Goal: Transaction & Acquisition: Book appointment/travel/reservation

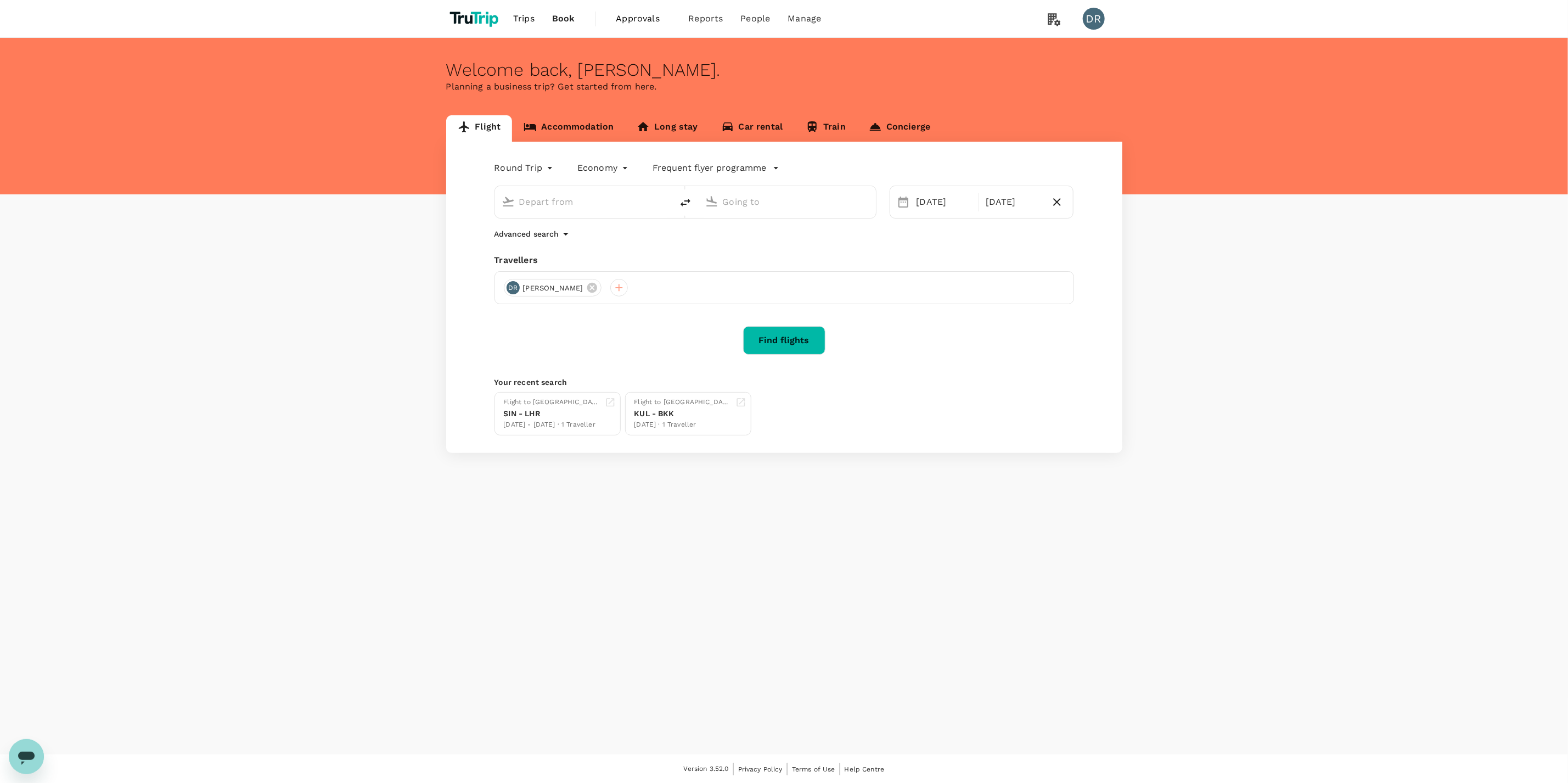
type input "Jinnah Intl (KHI)"
type input "[PERSON_NAME] Intl (LHE)"
type input "Jinnah Intl (KHI)"
type input "[PERSON_NAME] Intl (LHE)"
